Goal: Task Accomplishment & Management: Use online tool/utility

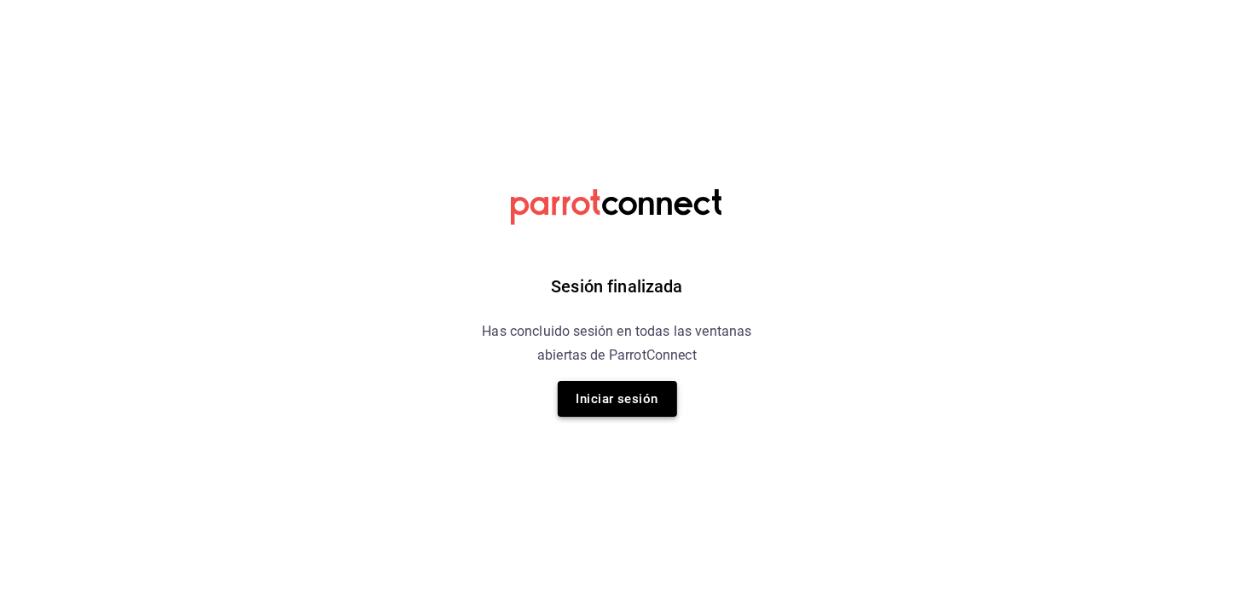
click at [639, 400] on button "Iniciar sesión" at bounding box center [617, 399] width 119 height 36
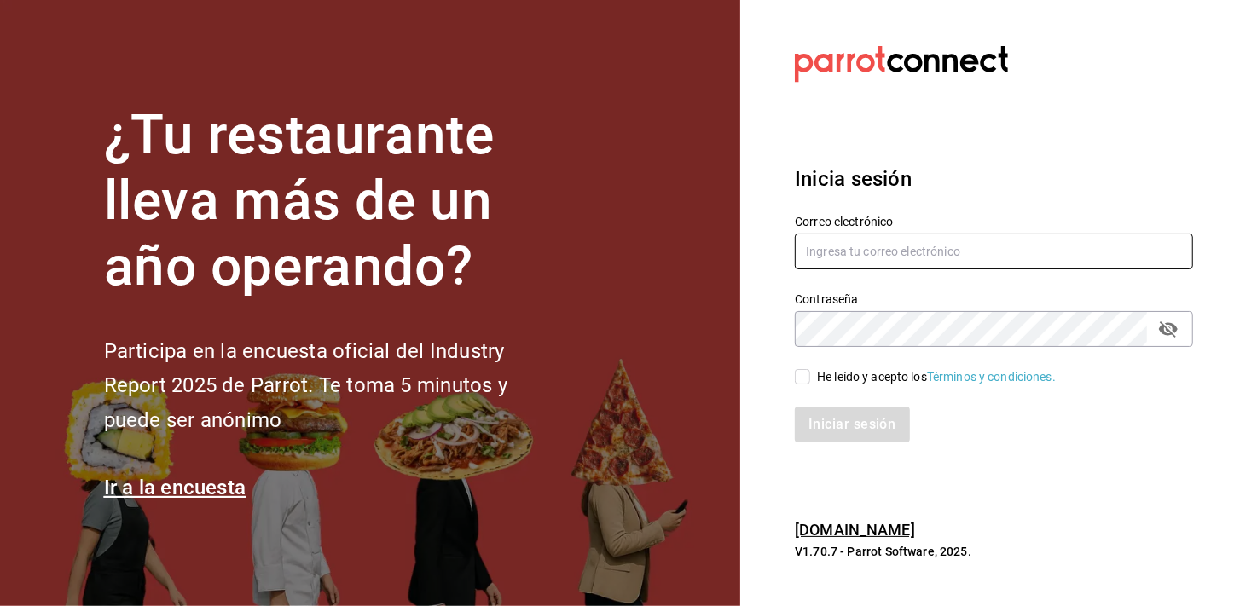
type input "mochomos.arcos@grupocosteno.com"
click at [809, 379] on input "He leído y acepto los Términos y condiciones." at bounding box center [802, 376] width 15 height 15
checkbox input "true"
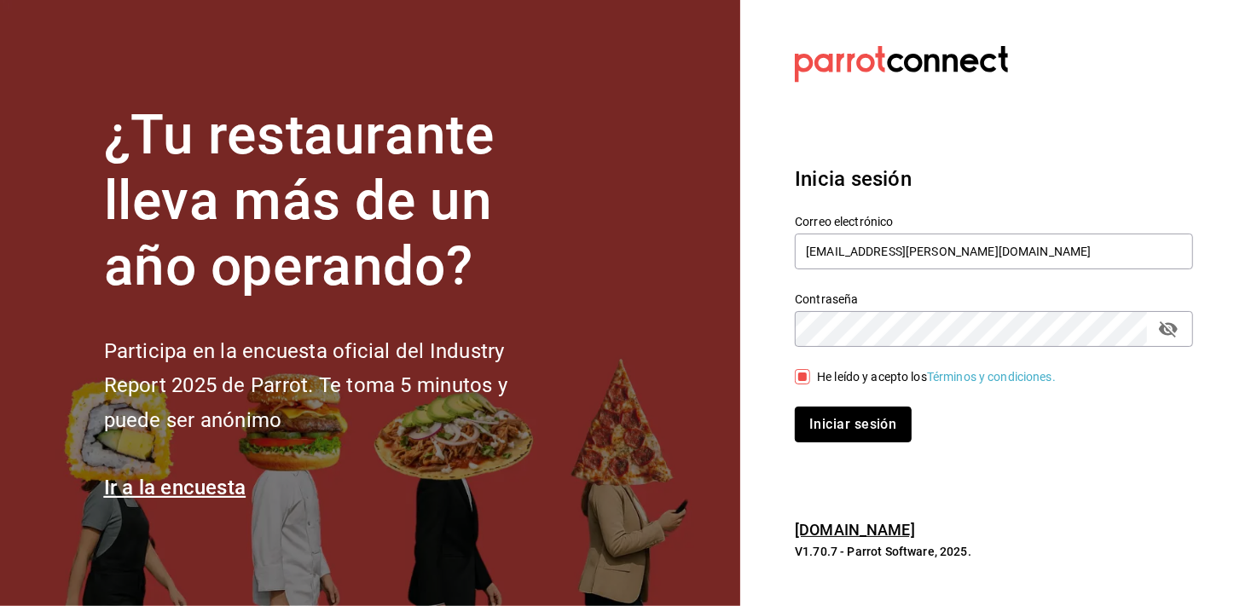
click at [808, 441] on button "Iniciar sesión" at bounding box center [853, 425] width 116 height 36
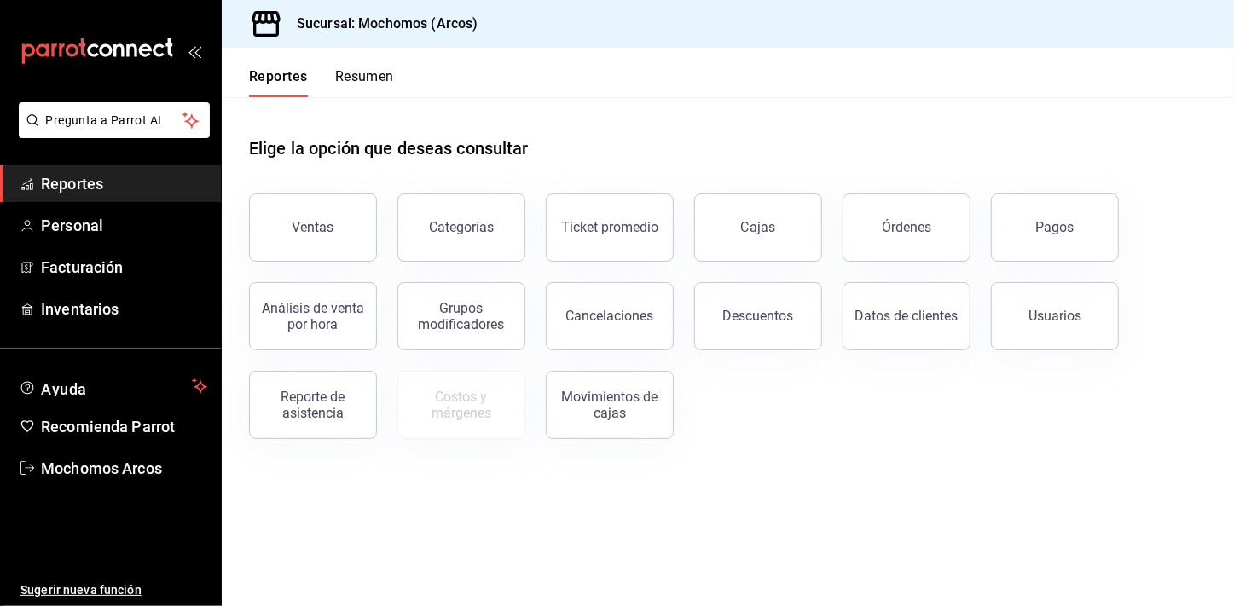
click at [749, 135] on div "Elige la opción que deseas consultar" at bounding box center [728, 135] width 958 height 76
click at [322, 212] on button "Ventas" at bounding box center [313, 228] width 128 height 68
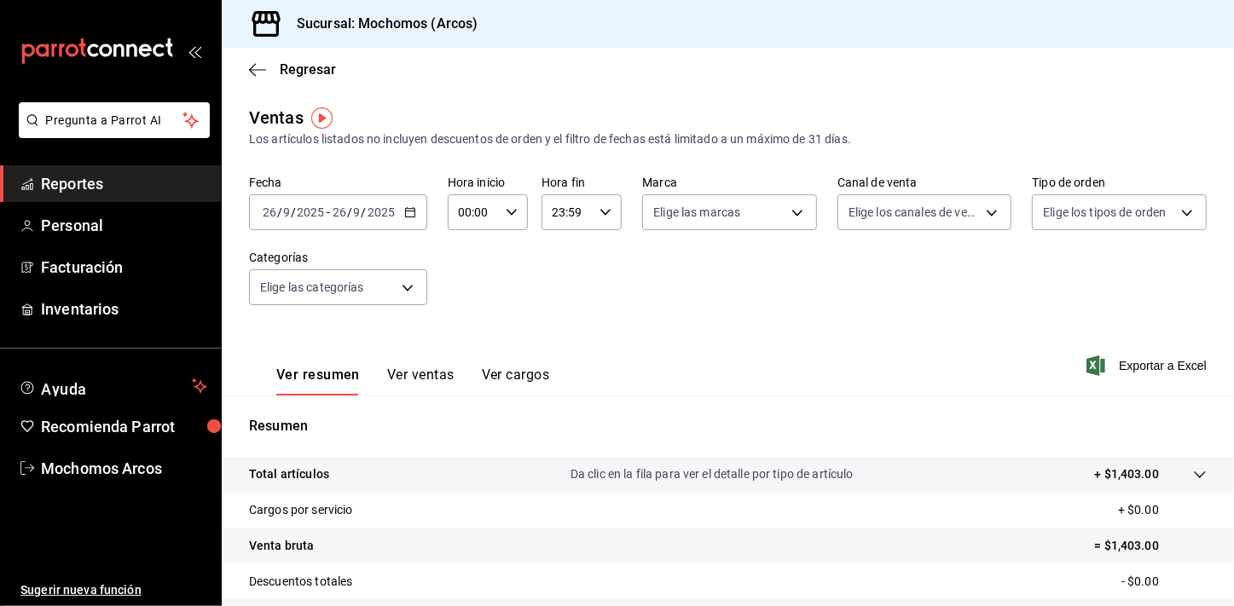
click at [409, 215] on icon "button" at bounding box center [410, 212] width 12 height 12
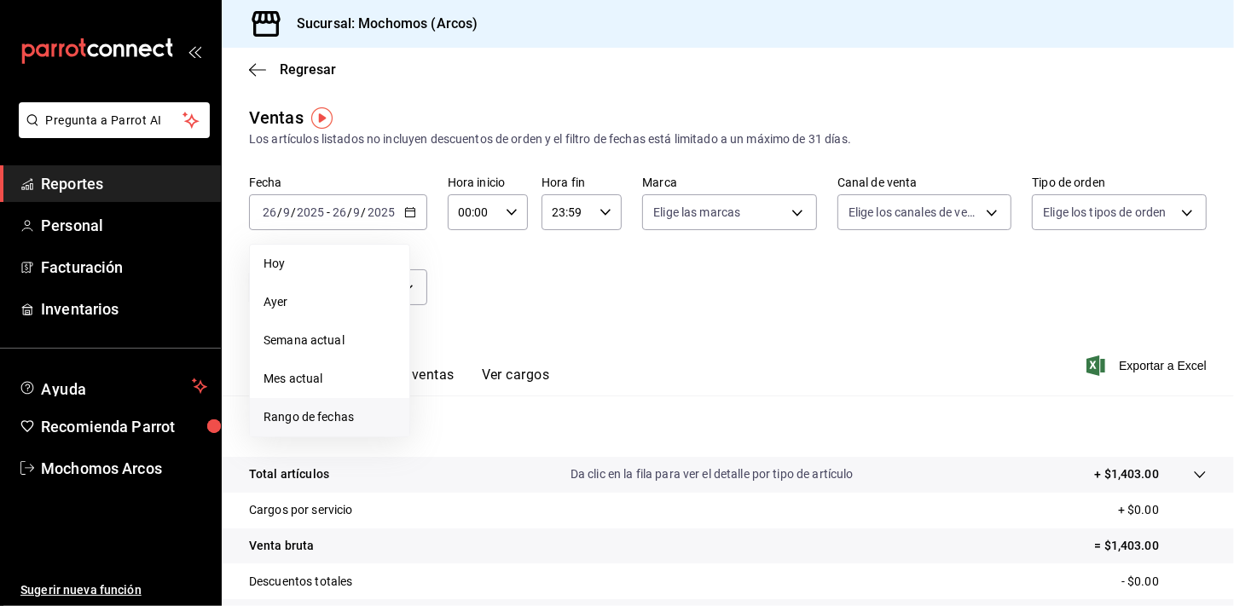
click at [364, 410] on span "Rango de fechas" at bounding box center [330, 418] width 132 height 18
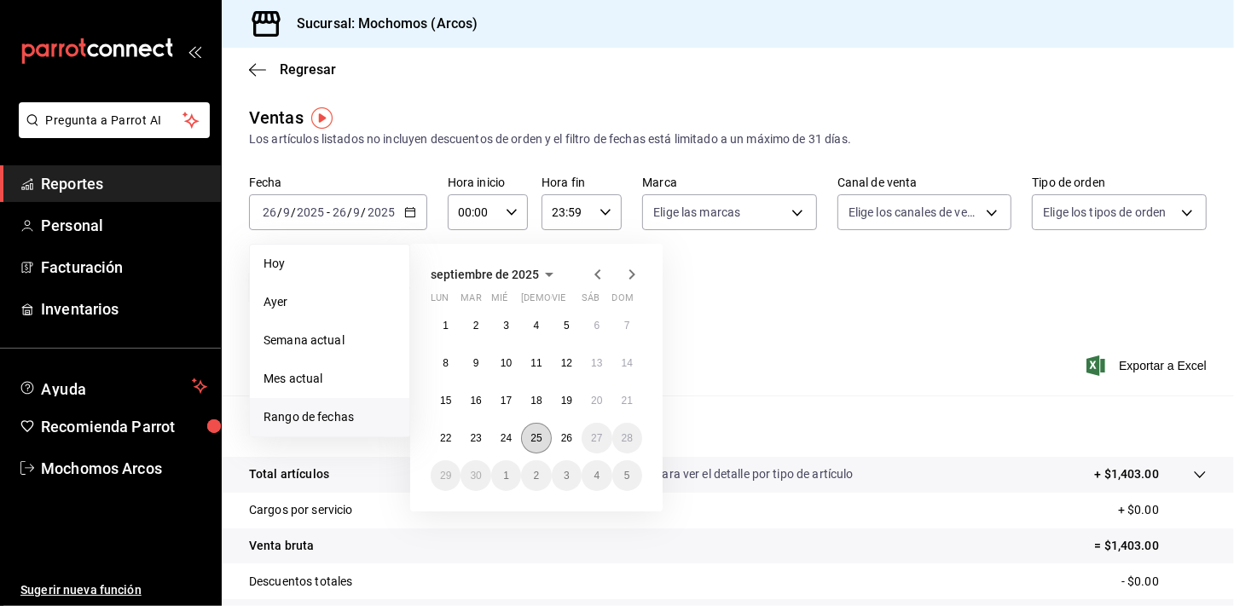
click at [535, 443] on abbr "25" at bounding box center [535, 438] width 11 height 12
click at [565, 439] on abbr "26" at bounding box center [566, 438] width 11 height 12
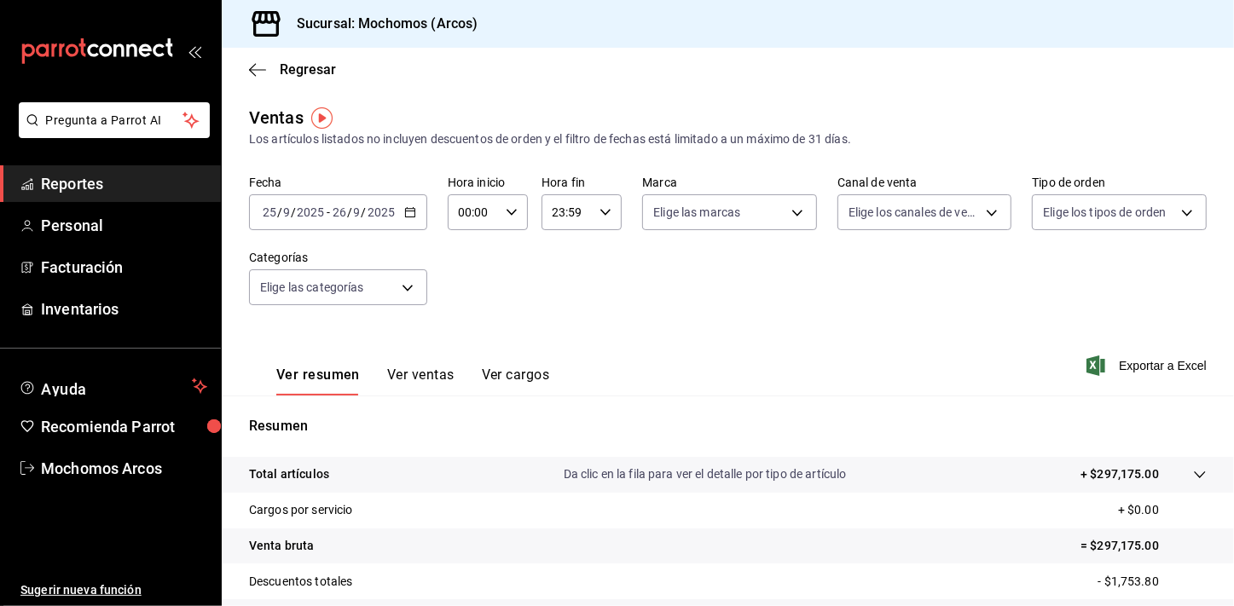
click at [510, 208] on icon "button" at bounding box center [512, 212] width 12 height 12
click at [458, 293] on button "01" at bounding box center [465, 297] width 33 height 34
type input "01:00"
click at [458, 292] on button "05" at bounding box center [465, 275] width 33 height 34
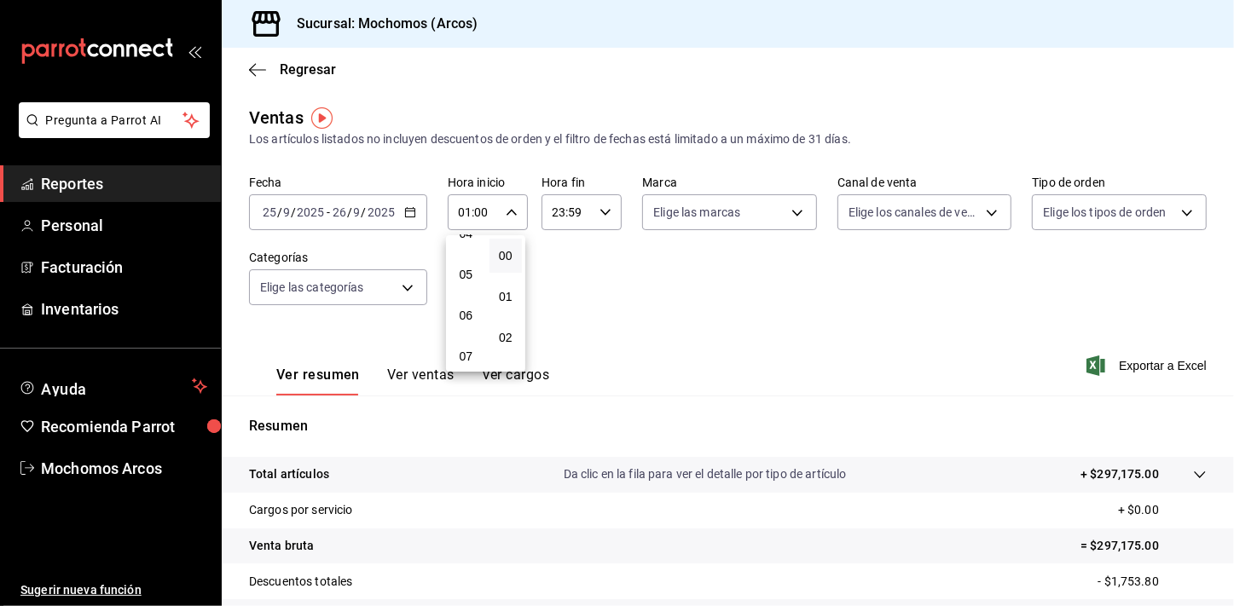
type input "05:00"
click at [579, 304] on div at bounding box center [617, 303] width 1234 height 606
click at [598, 224] on div "23:59 Hora fin" at bounding box center [582, 212] width 80 height 36
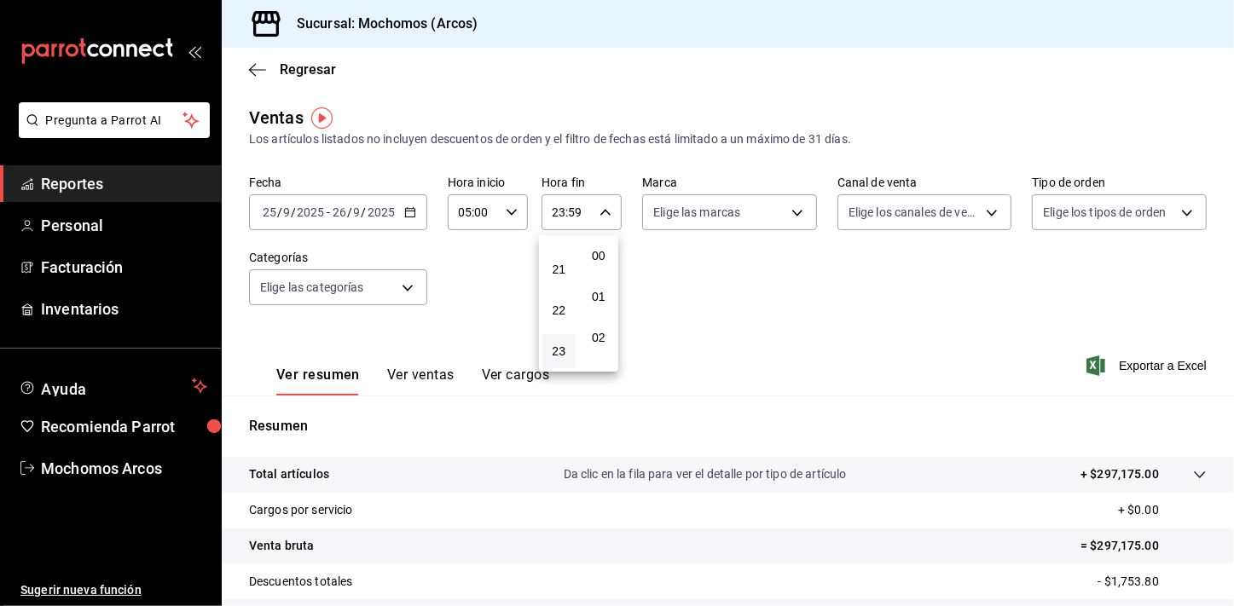
scroll to position [2336, 0]
click at [558, 275] on span "21" at bounding box center [559, 270] width 13 height 14
type input "21:59"
click at [558, 275] on span "04" at bounding box center [559, 281] width 13 height 14
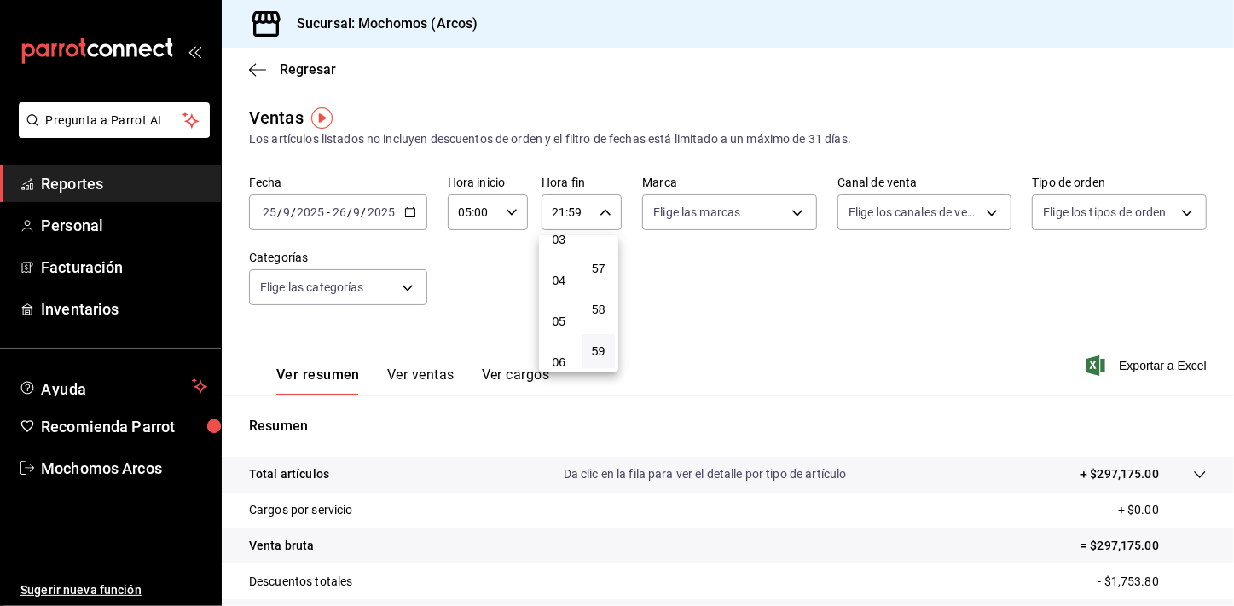
type input "04:59"
click at [729, 332] on div at bounding box center [617, 303] width 1234 height 606
click at [729, 332] on div "Ver resumen Ver ventas Ver cargos Exportar a Excel" at bounding box center [728, 361] width 1012 height 70
click at [1180, 374] on span "Exportar a Excel" at bounding box center [1148, 366] width 117 height 20
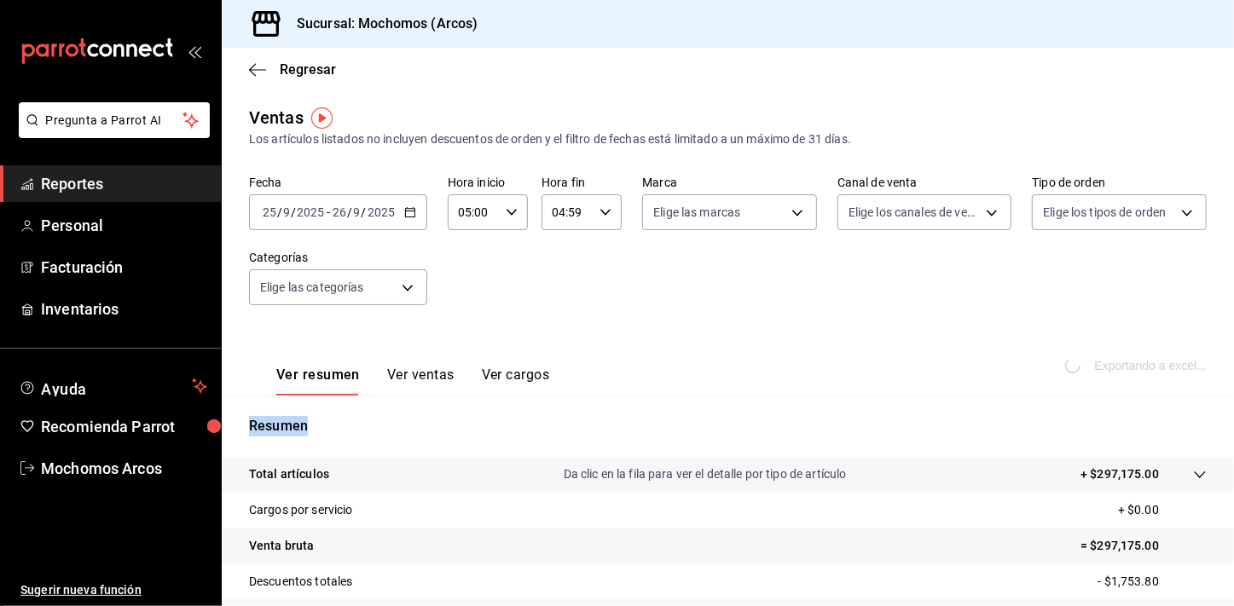
click at [1180, 374] on div "Ver resumen Ver ventas Ver cargos Exportando a excel..." at bounding box center [728, 361] width 1012 height 70
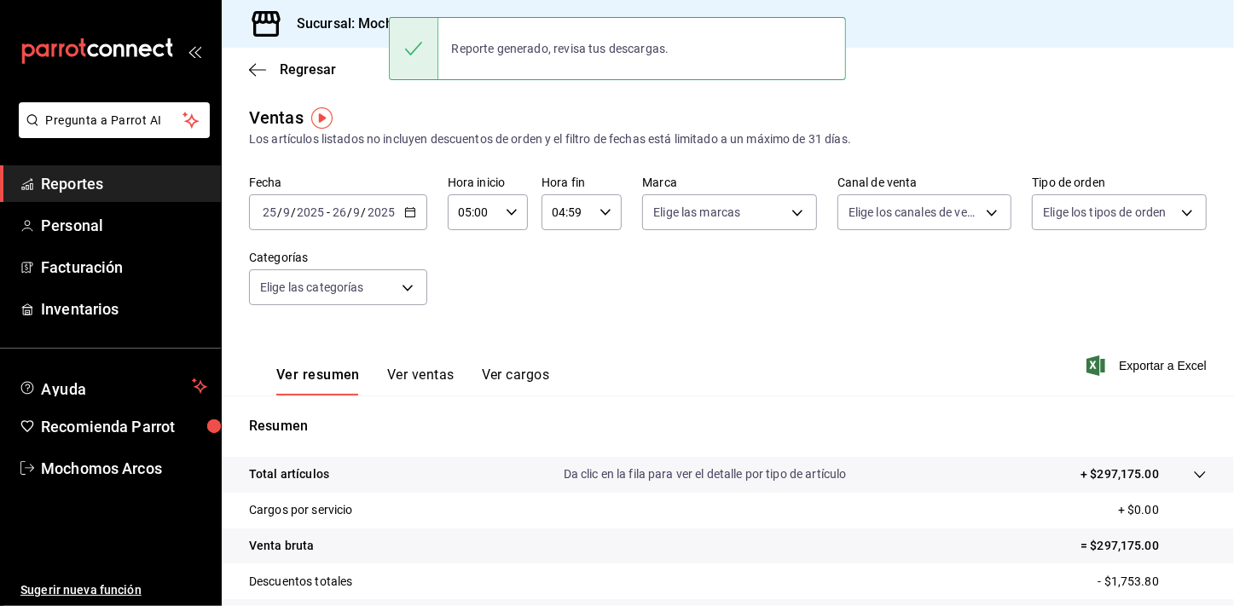
click at [560, 307] on div "Fecha 2025-09-25 25 / 9 / 2025 - 2025-09-26 26 / 9 / 2025 Hora inicio 05:00 Hor…" at bounding box center [728, 251] width 958 height 150
click at [136, 187] on span "Reportes" at bounding box center [124, 183] width 166 height 23
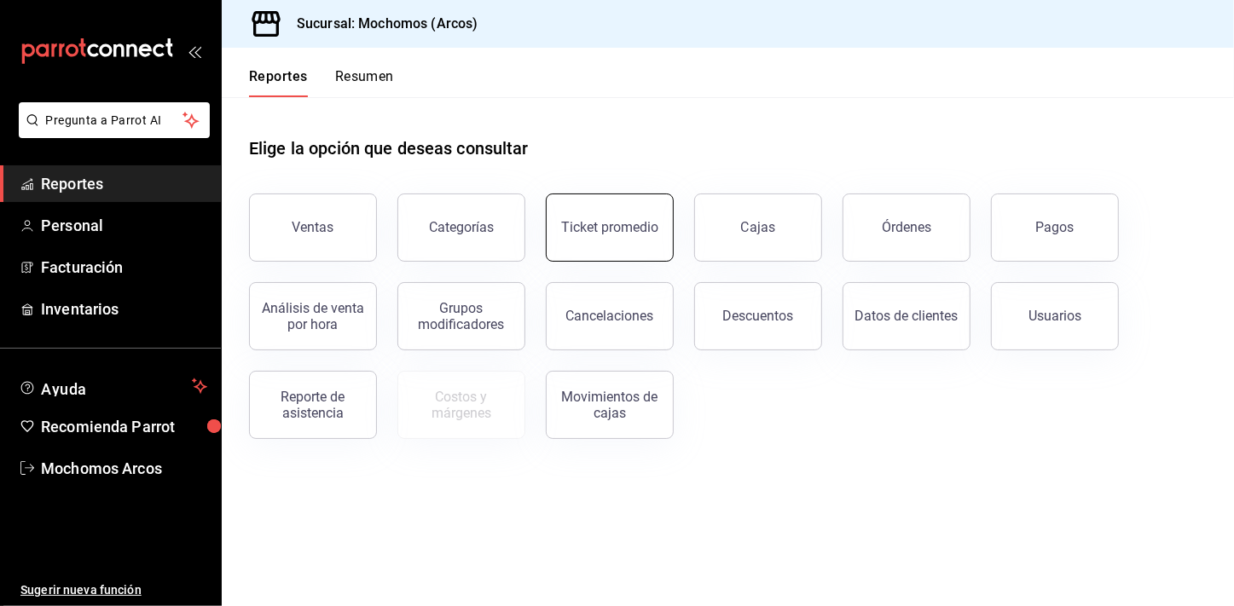
click at [576, 244] on button "Ticket promedio" at bounding box center [610, 228] width 128 height 68
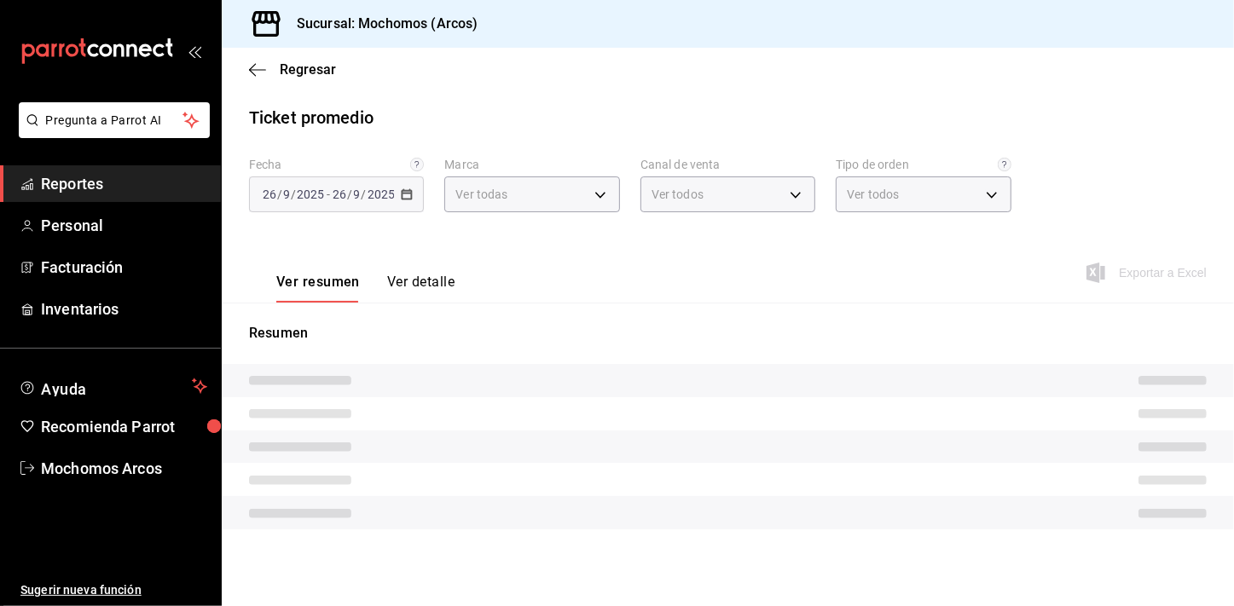
type input "dd36a3dd-8c35-4563-bc3a-0ae6137ce787"
type input "PARROT,UBER_EATS,RAPPI,DIDI_FOOD,ONLINE"
type input "c6b8ee8d-4955-4723-bae1-372b147e207b,27be71f3-ce18-4cfa-bd3b-e966efc6a73f,EXTER…"
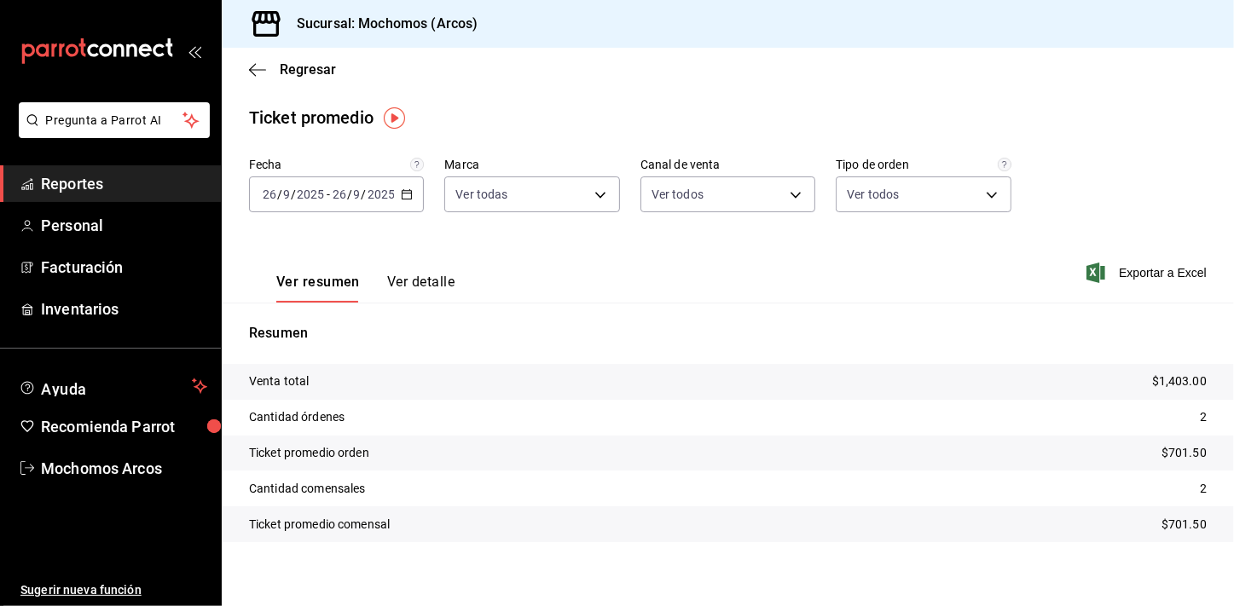
click at [404, 197] on icon "button" at bounding box center [407, 194] width 12 height 12
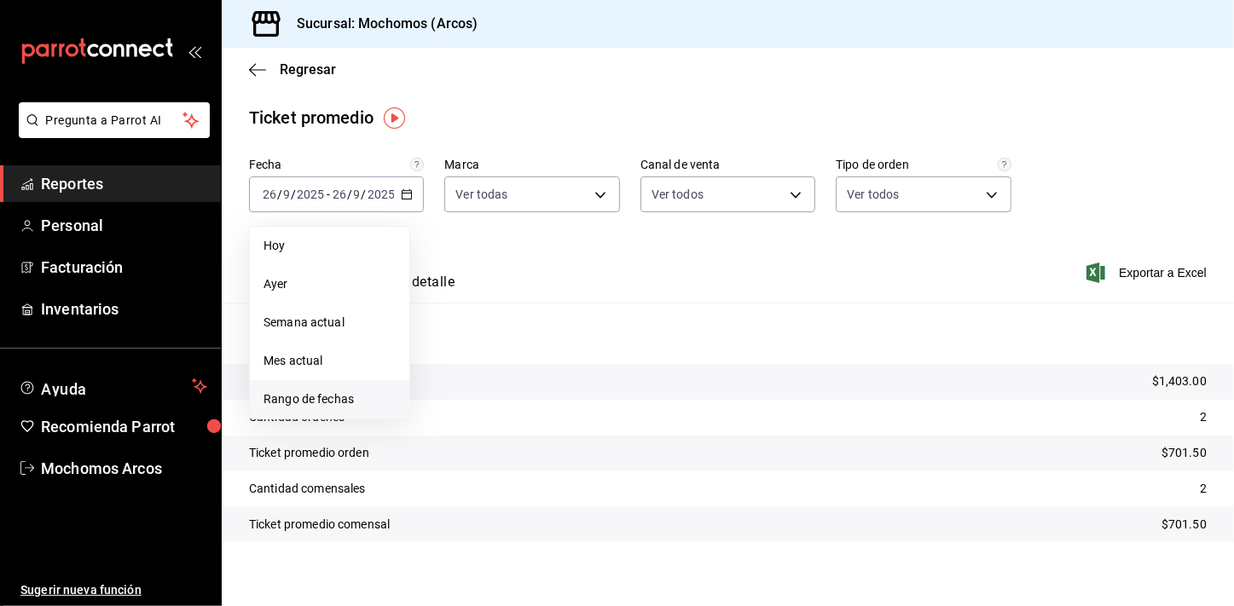
click at [343, 387] on li "Rango de fechas" at bounding box center [329, 399] width 159 height 38
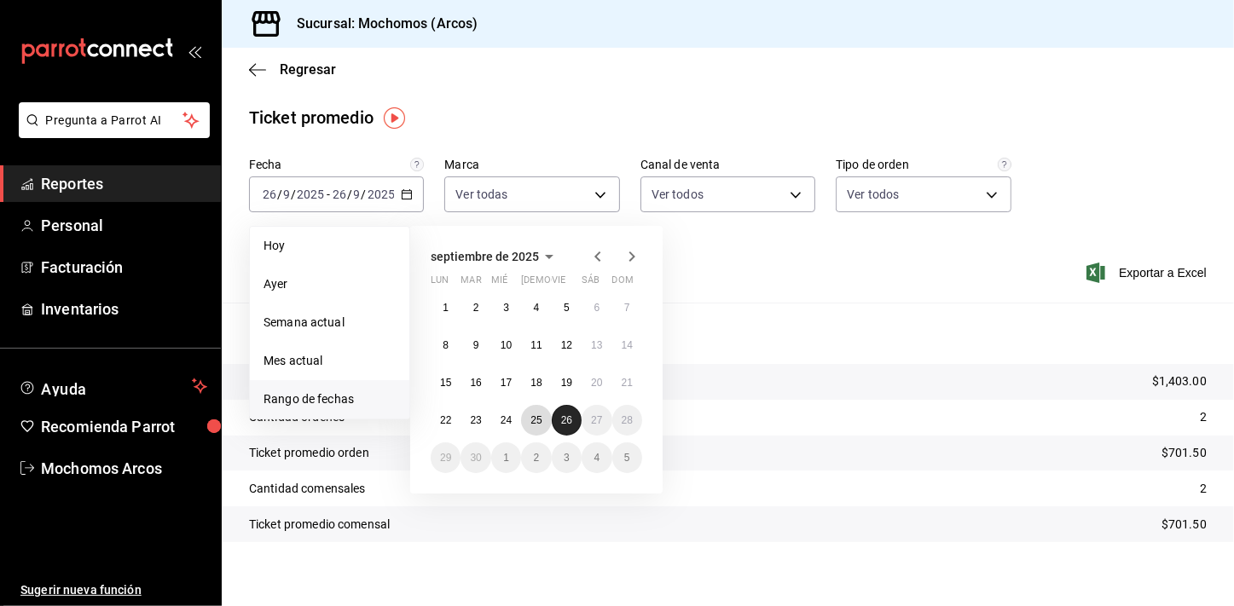
click at [538, 414] on abbr "25" at bounding box center [535, 420] width 11 height 12
click at [559, 414] on button "26" at bounding box center [567, 420] width 30 height 31
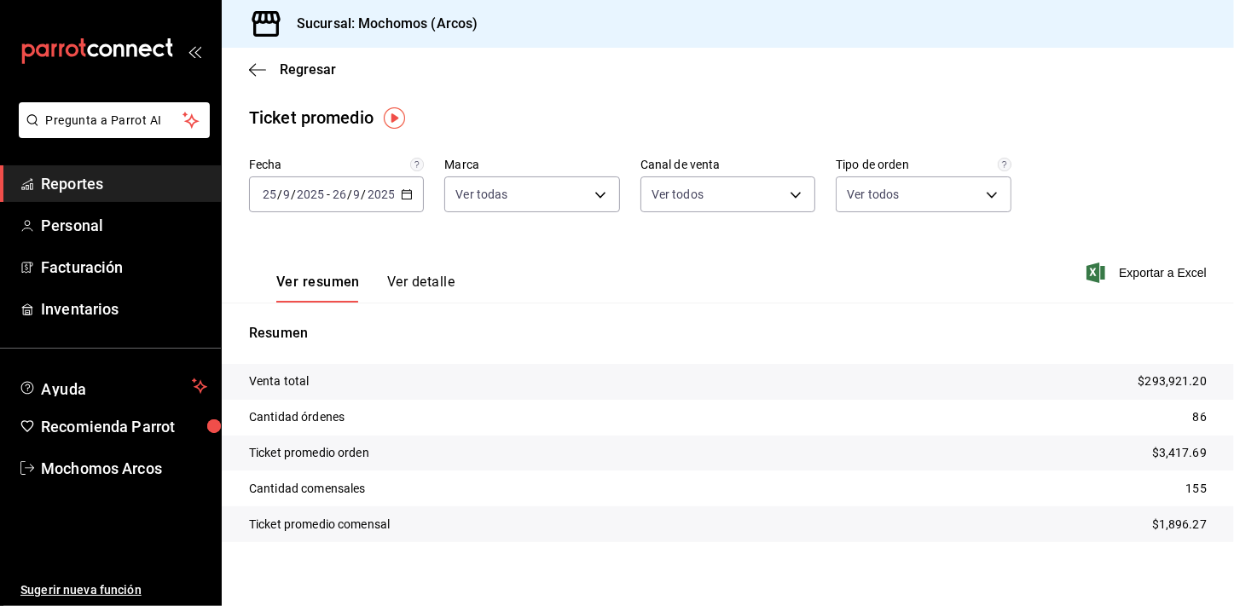
click at [720, 250] on div "Ver resumen Ver detalle Exportar a Excel" at bounding box center [728, 268] width 1012 height 70
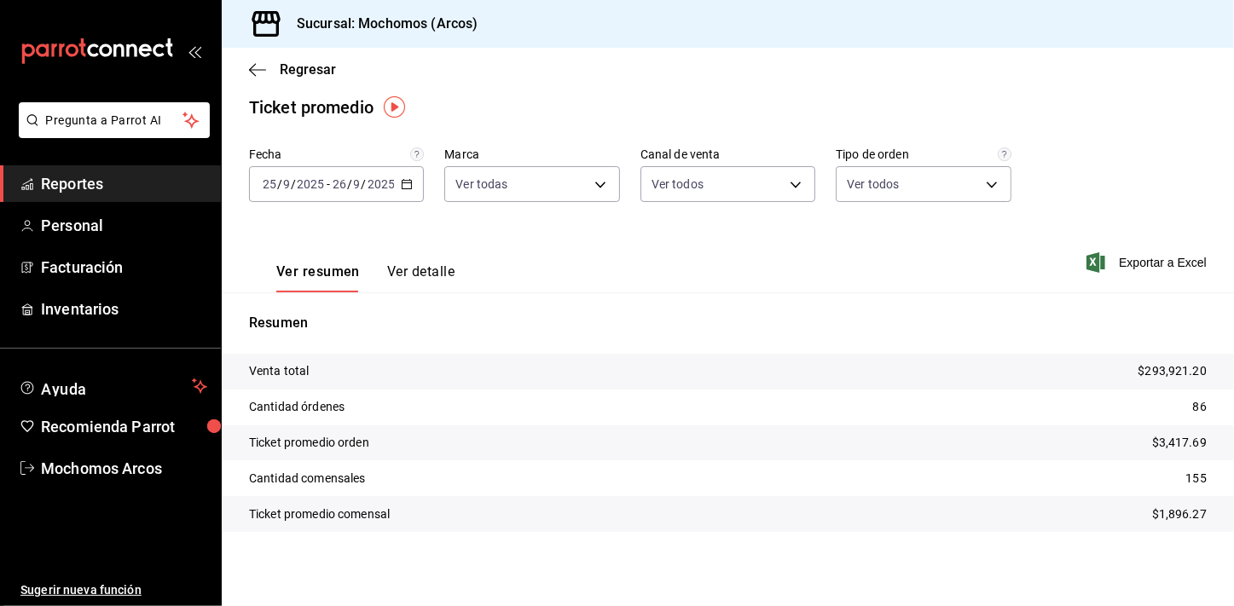
click at [171, 188] on span "Reportes" at bounding box center [124, 183] width 166 height 23
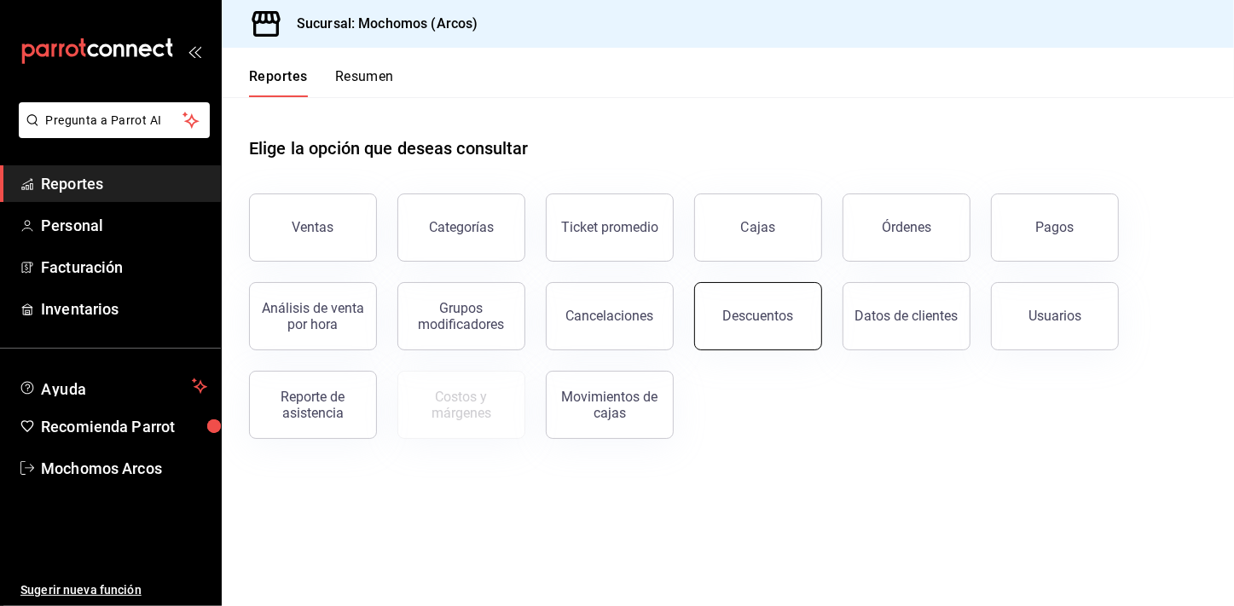
click at [739, 317] on div "Descuentos" at bounding box center [758, 316] width 71 height 16
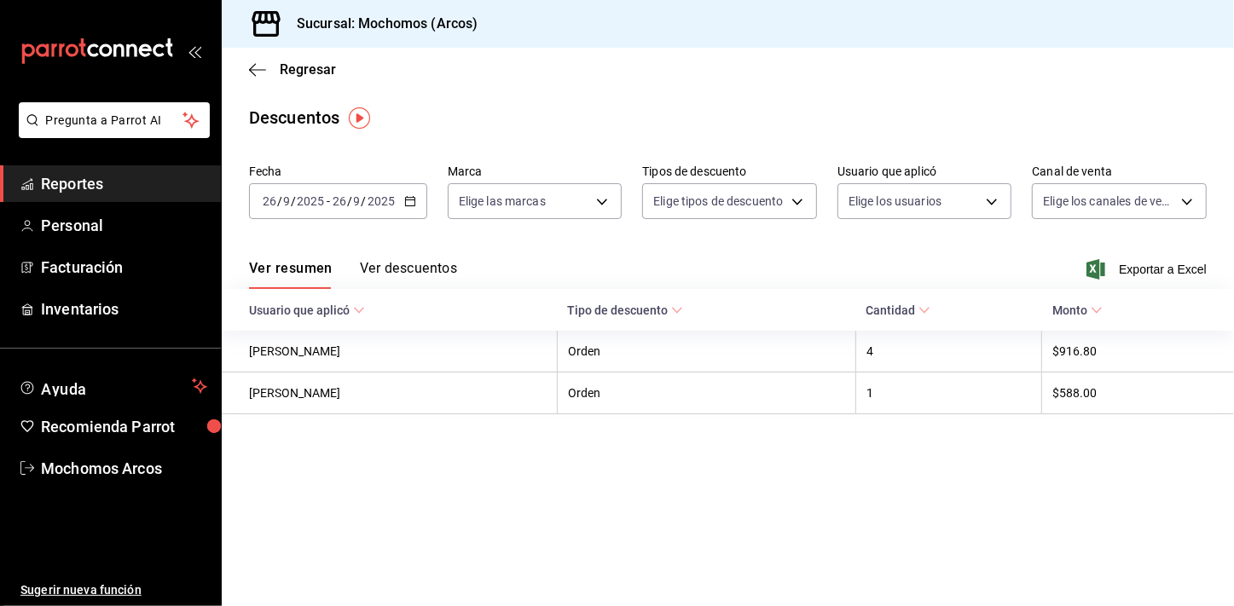
click at [410, 200] on icon "button" at bounding box center [410, 201] width 12 height 12
click at [409, 202] on icon "button" at bounding box center [410, 201] width 12 height 12
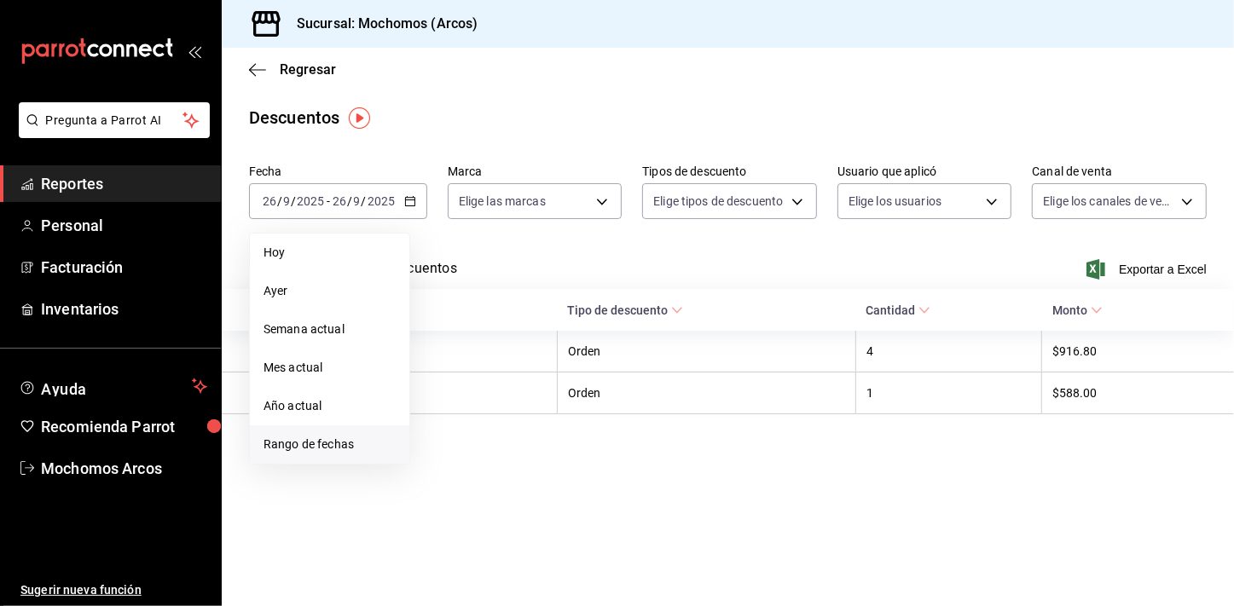
click at [301, 448] on span "Rango de fechas" at bounding box center [330, 445] width 132 height 18
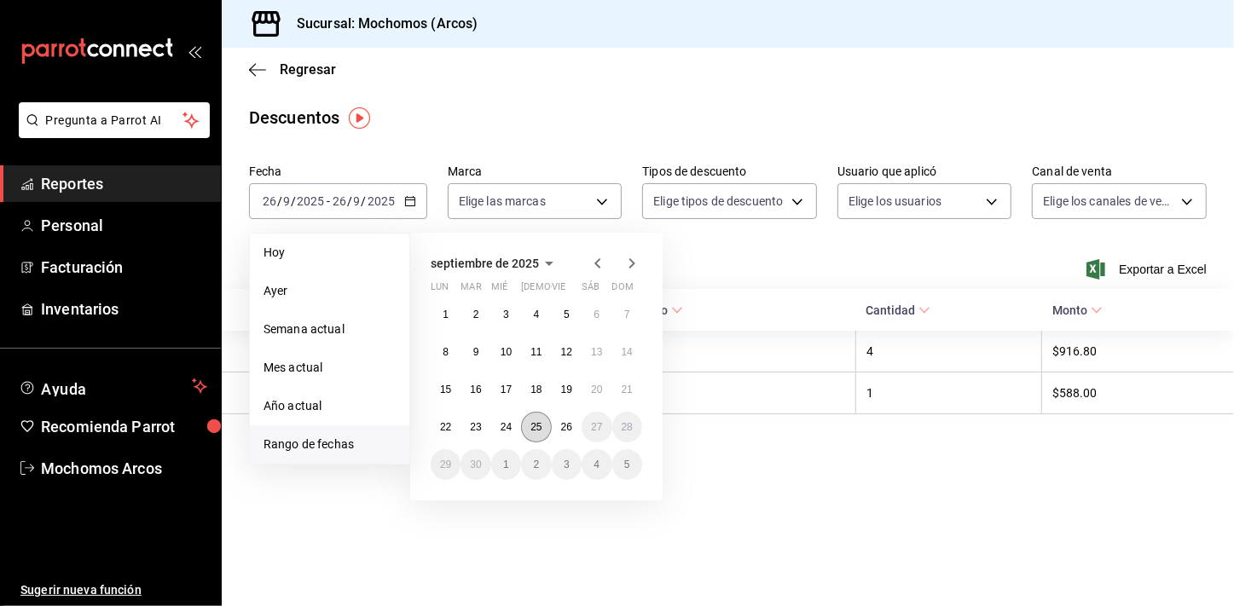
click at [537, 430] on abbr "25" at bounding box center [535, 427] width 11 height 12
click at [564, 432] on abbr "26" at bounding box center [566, 427] width 11 height 12
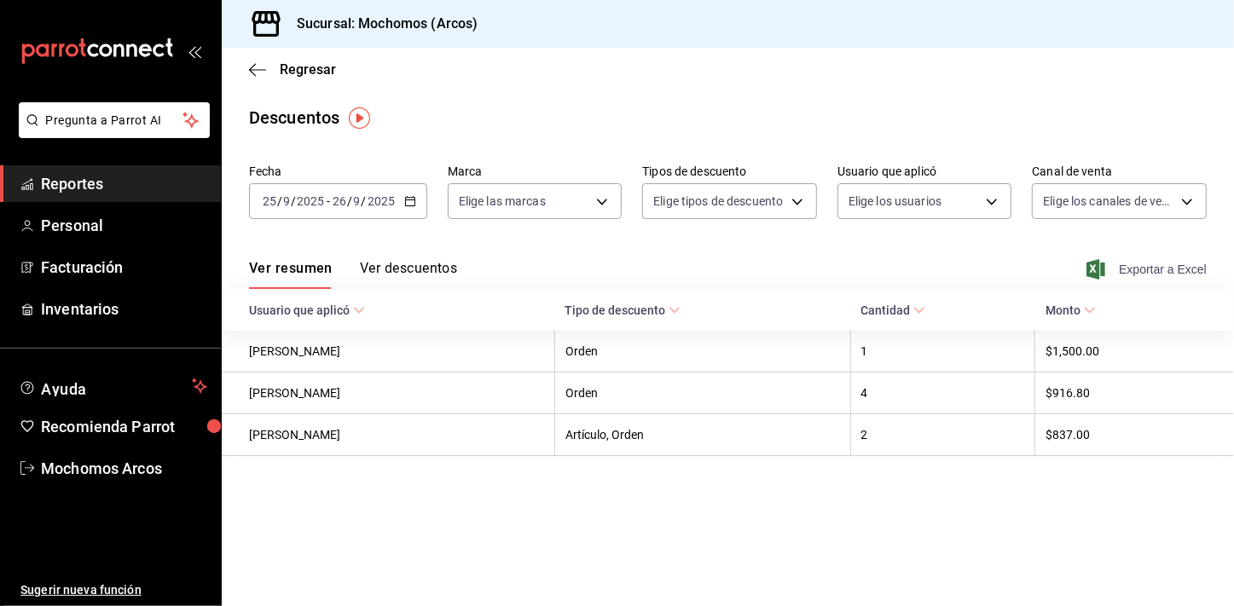
click at [1166, 266] on span "Exportar a Excel" at bounding box center [1148, 269] width 117 height 20
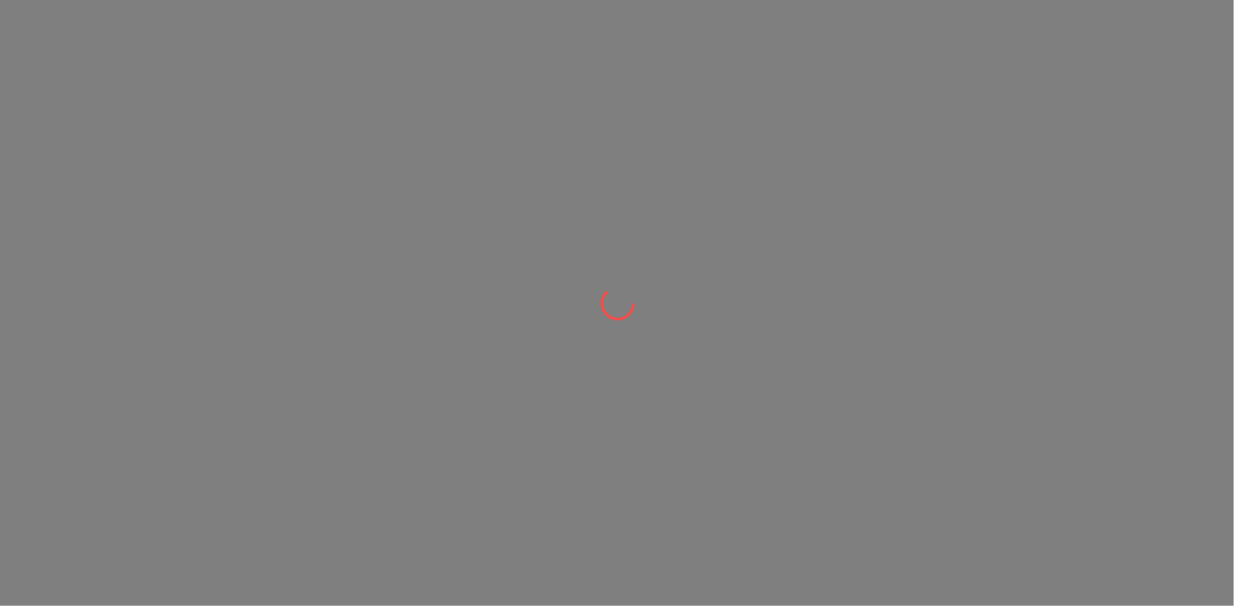
click at [461, 113] on div at bounding box center [617, 303] width 1234 height 606
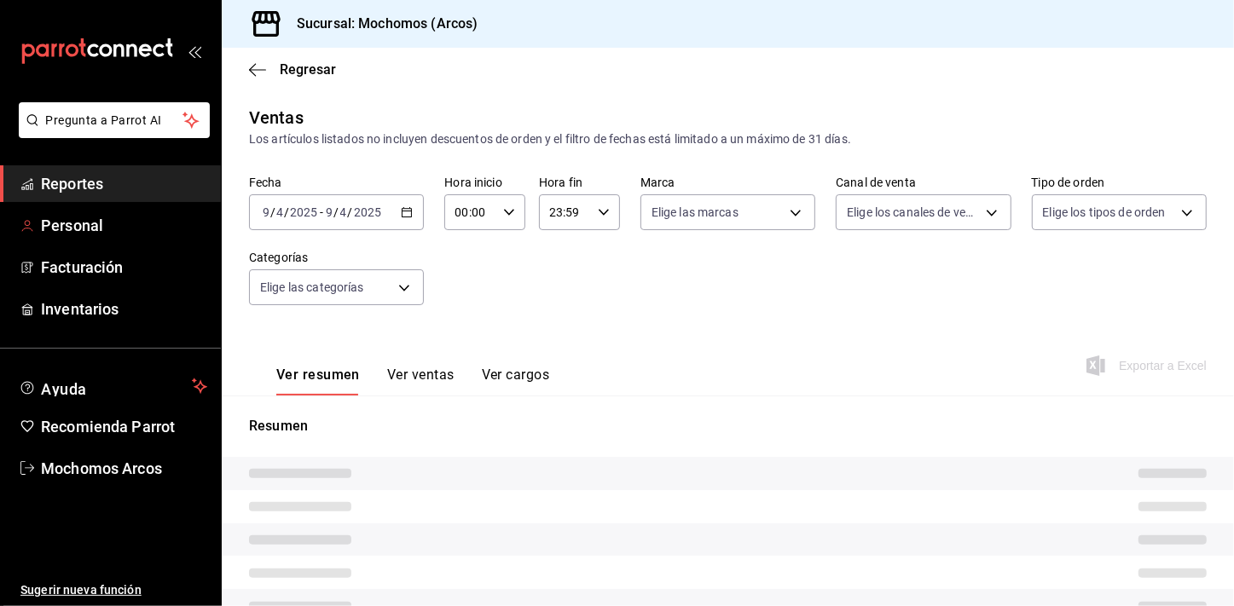
click at [145, 197] on link "Reportes" at bounding box center [110, 183] width 221 height 37
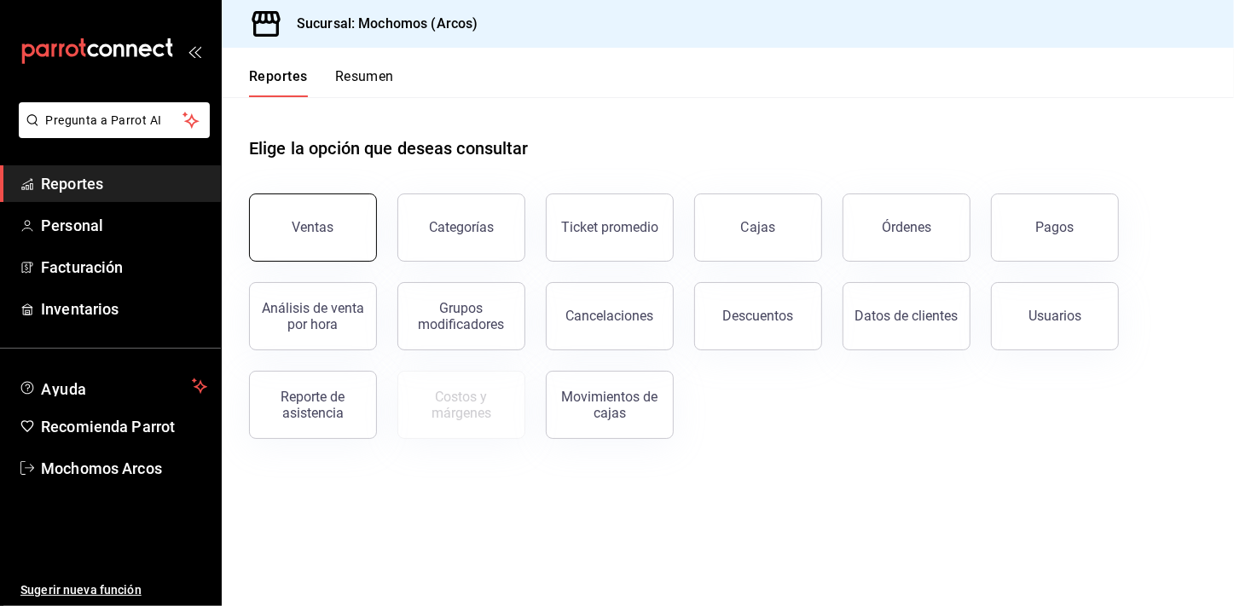
click at [336, 206] on button "Ventas" at bounding box center [313, 228] width 128 height 68
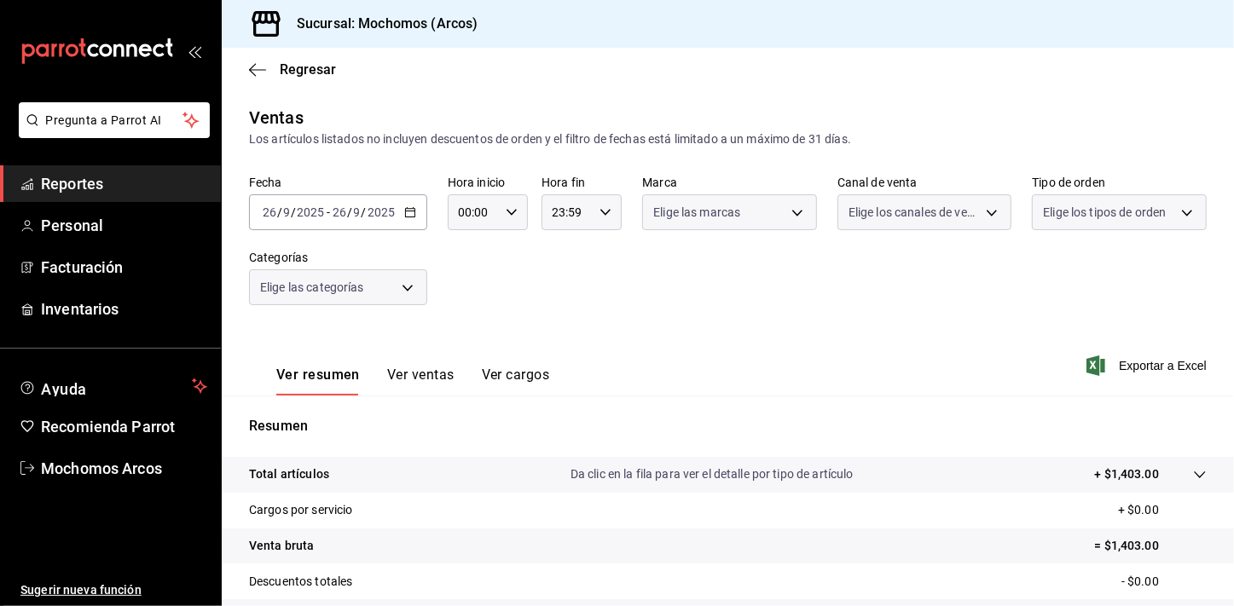
click at [413, 212] on \(Stroke\) "button" at bounding box center [410, 212] width 10 height 9
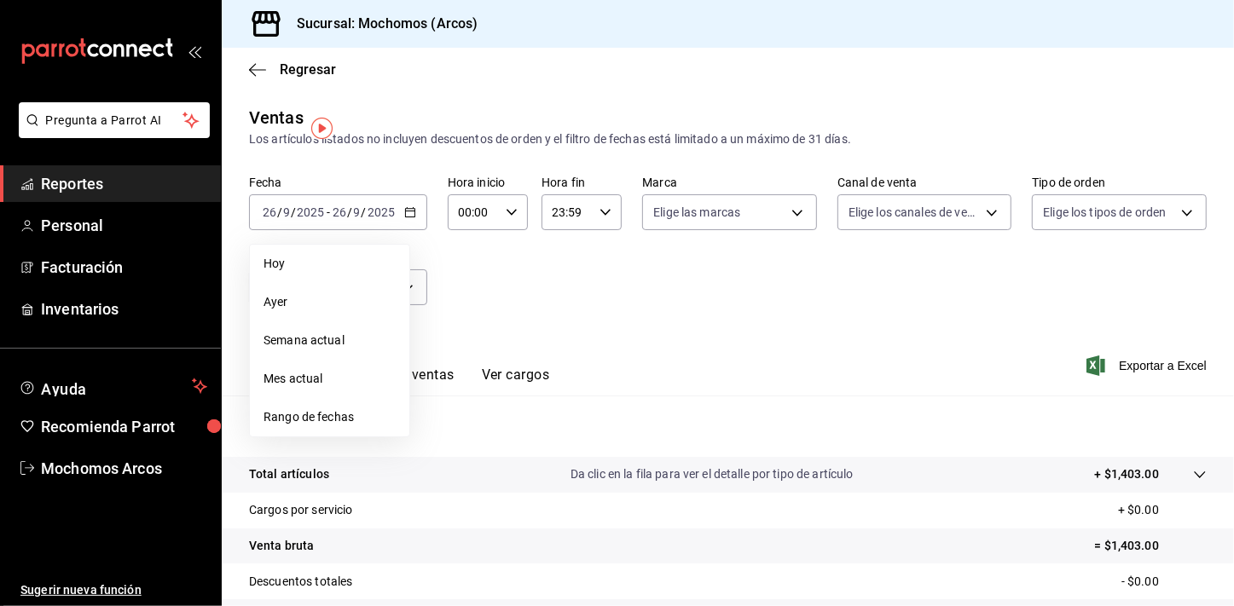
click at [313, 414] on span "Rango de fechas" at bounding box center [330, 418] width 132 height 18
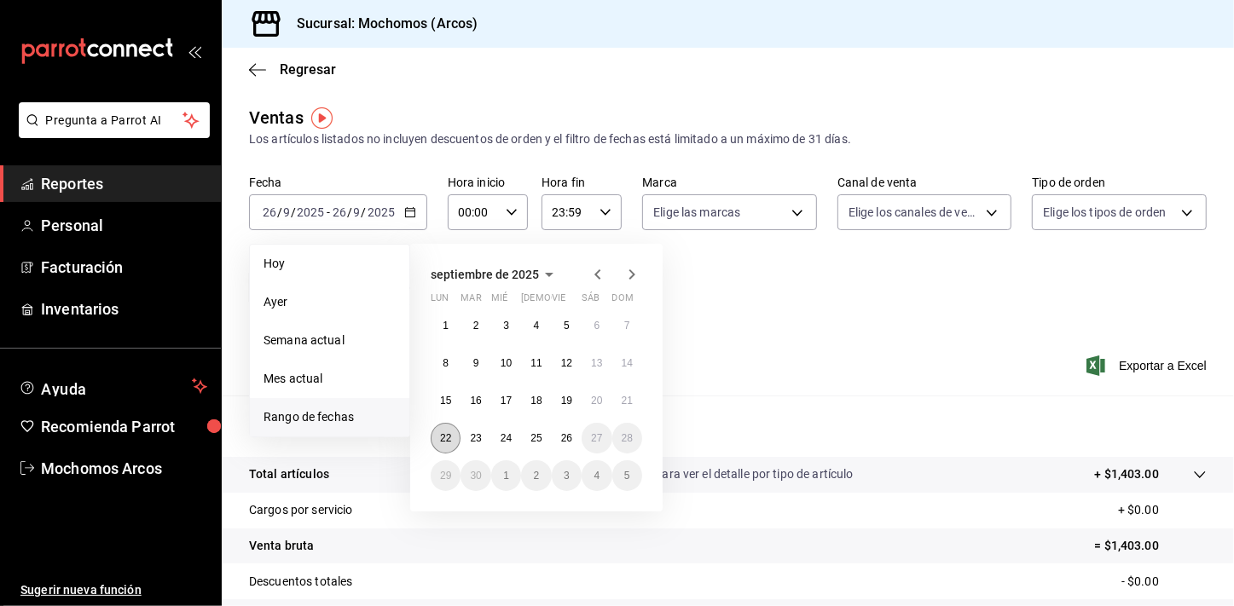
click at [438, 433] on button "22" at bounding box center [446, 438] width 30 height 31
click at [571, 436] on abbr "26" at bounding box center [566, 438] width 11 height 12
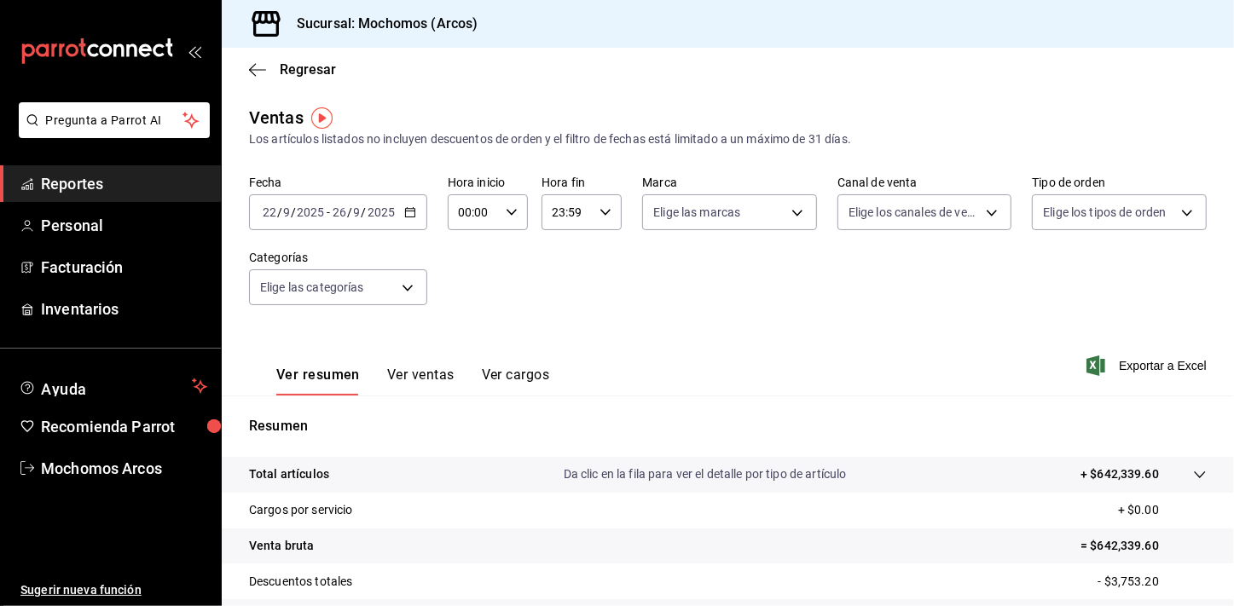
click at [511, 212] on \(Stroke\) "button" at bounding box center [512, 212] width 10 height 6
click at [472, 257] on button "00" at bounding box center [465, 256] width 33 height 34
click at [472, 257] on button "05" at bounding box center [465, 244] width 33 height 34
type input "05:00"
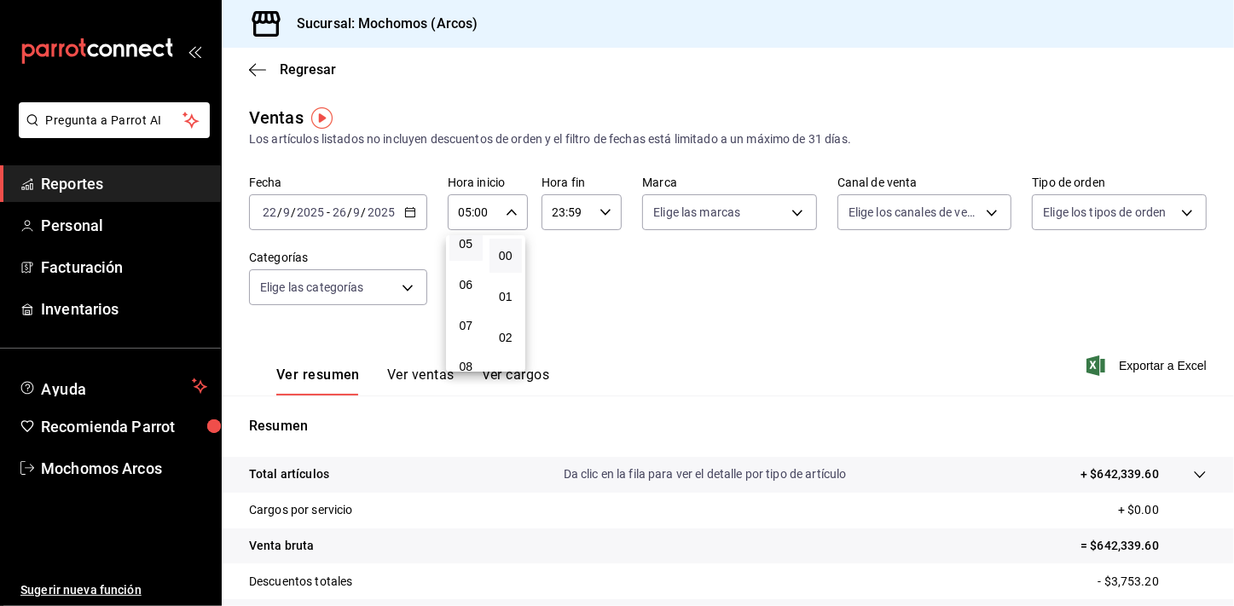
click at [833, 333] on div at bounding box center [617, 303] width 1234 height 606
click at [615, 217] on div "23:59 Hora fin" at bounding box center [582, 212] width 80 height 36
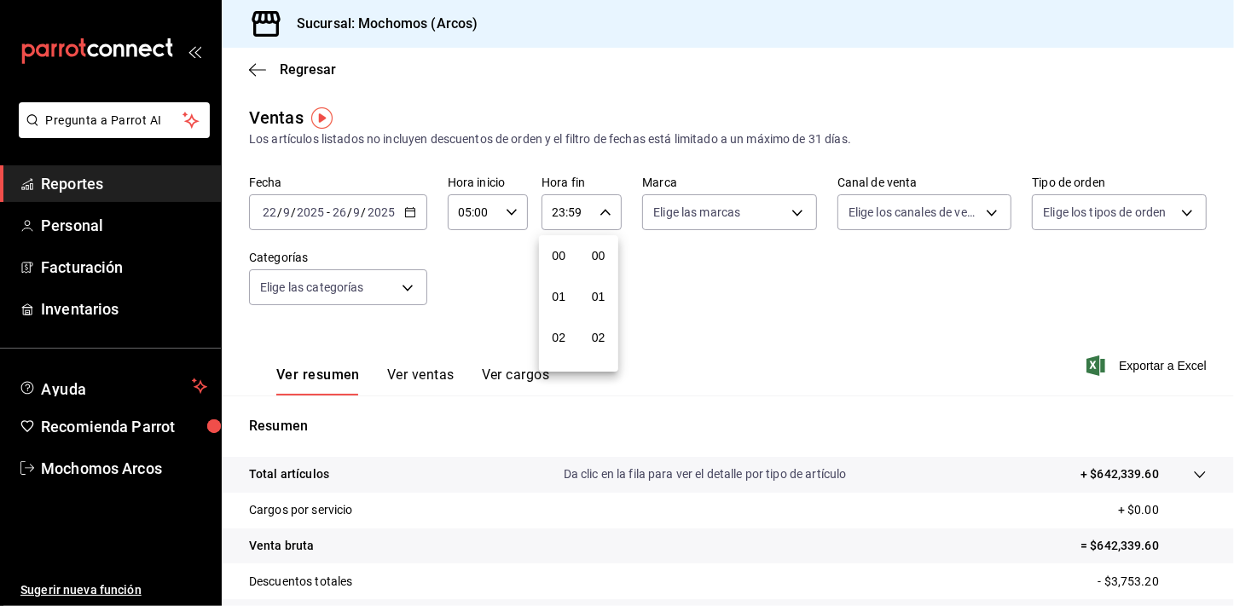
scroll to position [2336, 0]
click at [563, 273] on span "21" at bounding box center [559, 270] width 13 height 14
type input "21:59"
click at [563, 274] on span "04" at bounding box center [559, 281] width 13 height 14
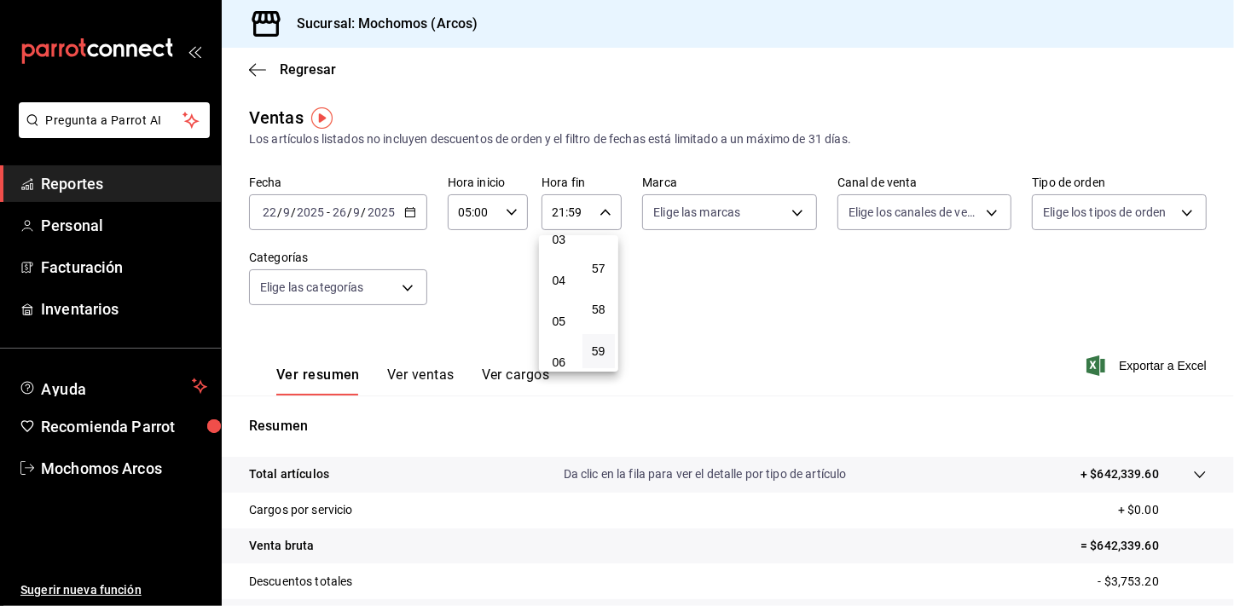
type input "04:59"
click at [797, 320] on div at bounding box center [617, 303] width 1234 height 606
click at [1142, 357] on span "Exportar a Excel" at bounding box center [1148, 366] width 117 height 20
click at [1185, 87] on div "Regresar" at bounding box center [728, 69] width 1012 height 43
